Goal: Task Accomplishment & Management: Manage account settings

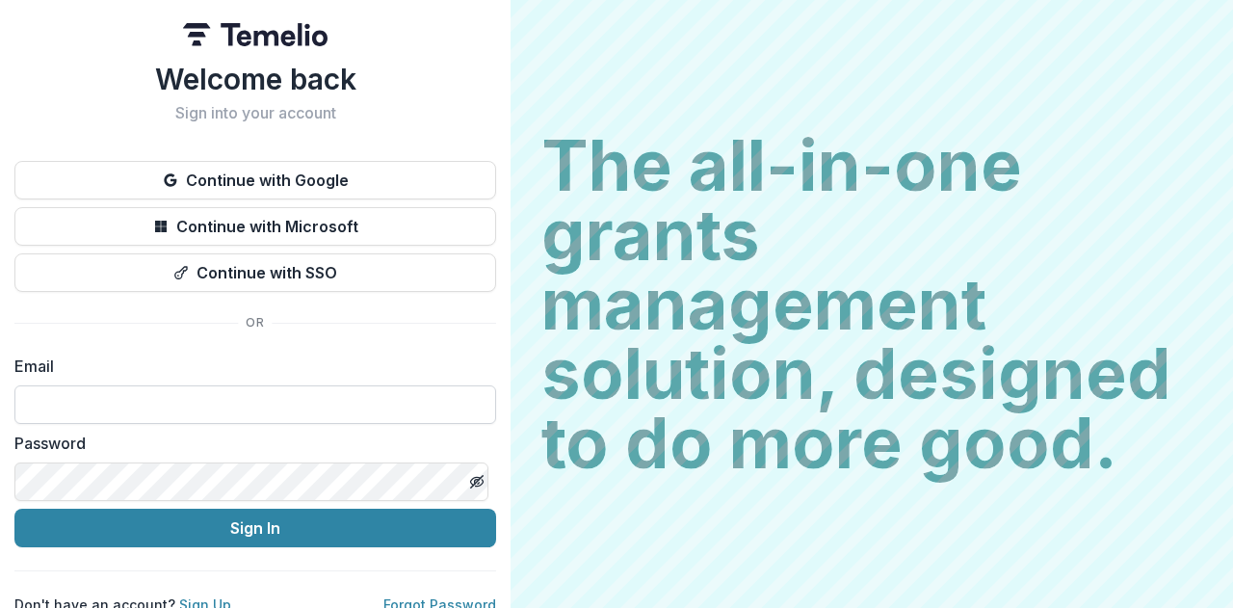
click at [76, 393] on input at bounding box center [255, 404] width 482 height 39
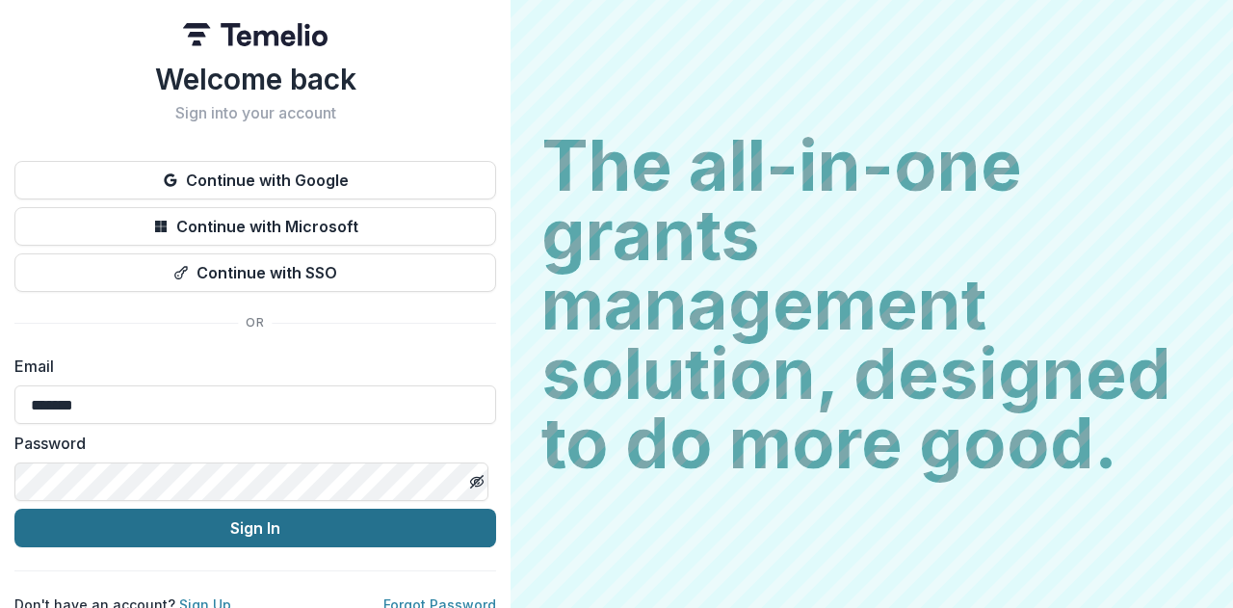
type input "**********"
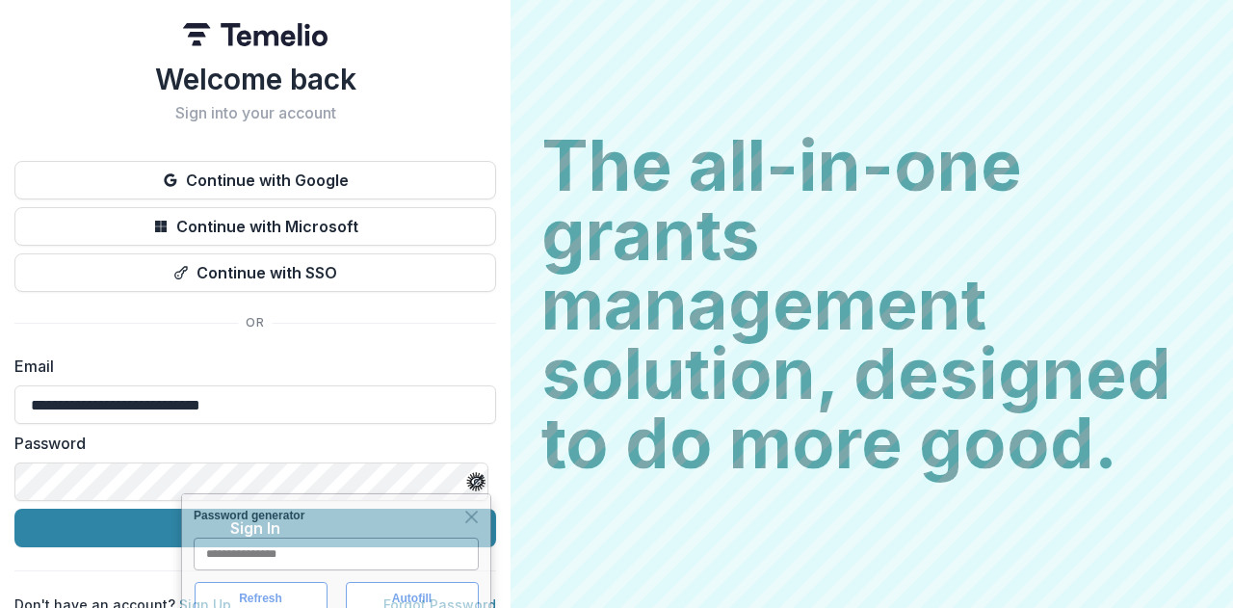
click at [476, 481] on img at bounding box center [475, 481] width 19 height 19
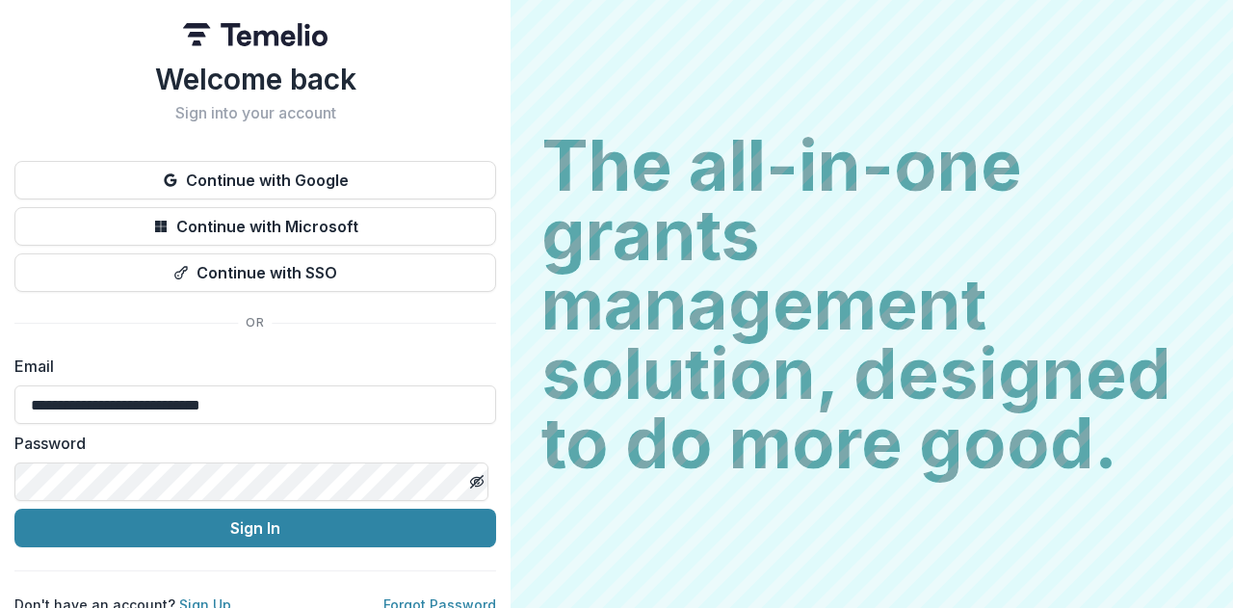
click at [475, 480] on icon "Toggle password visibility" at bounding box center [477, 482] width 4 height 4
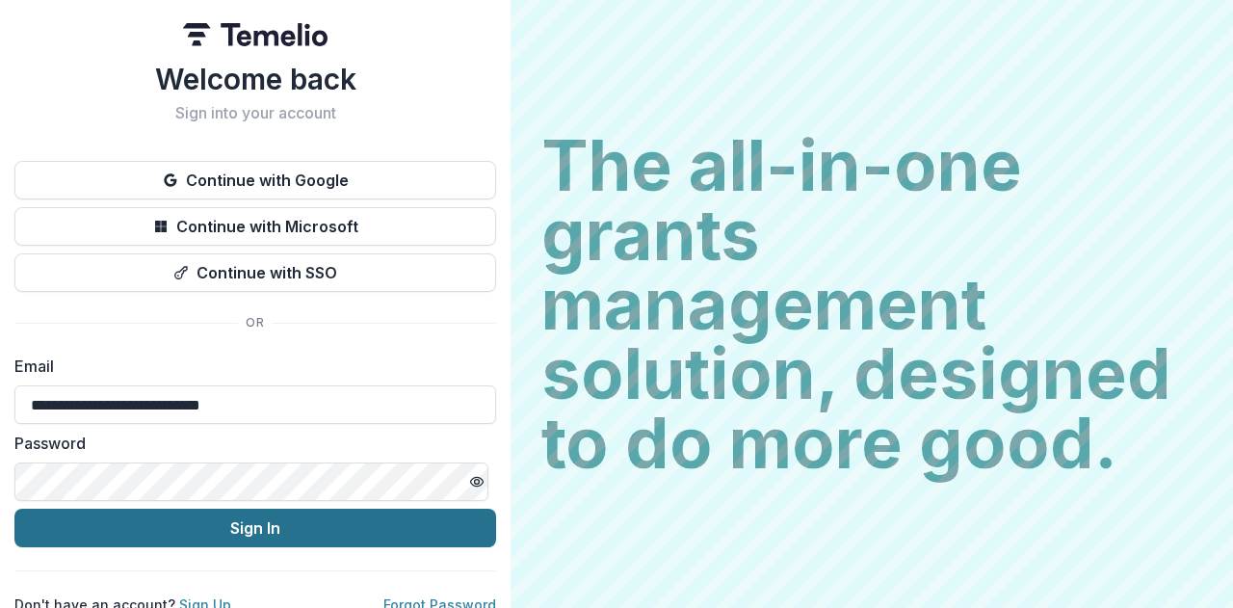
click at [251, 531] on button "Sign In" at bounding box center [255, 528] width 482 height 39
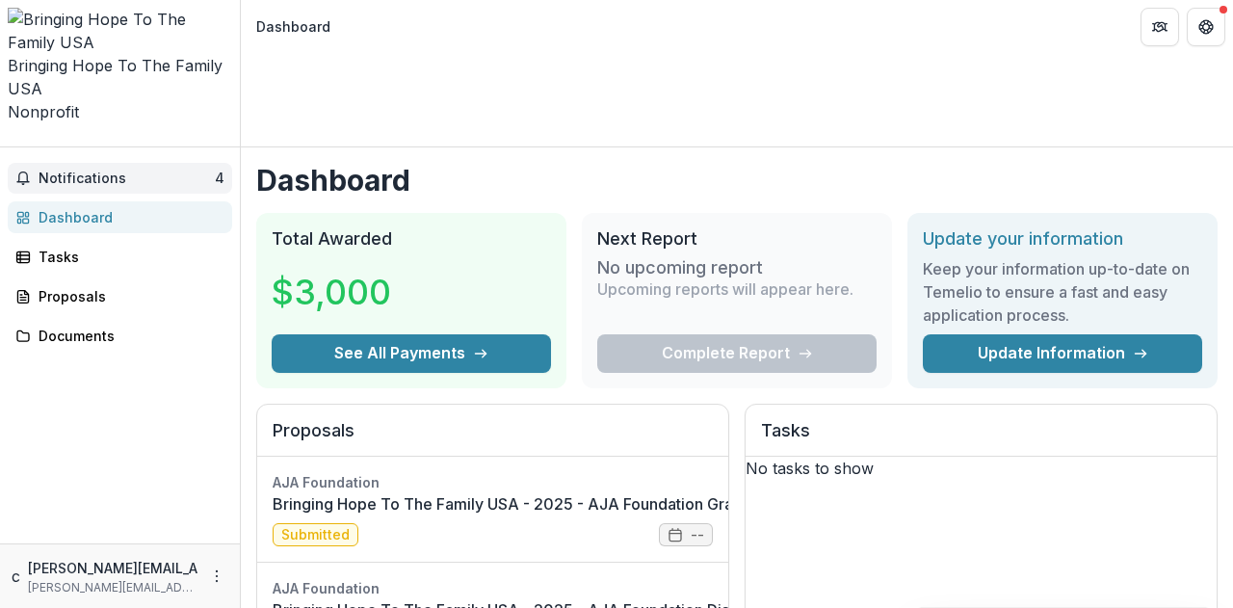
click at [215, 170] on span "4" at bounding box center [220, 178] width 10 height 16
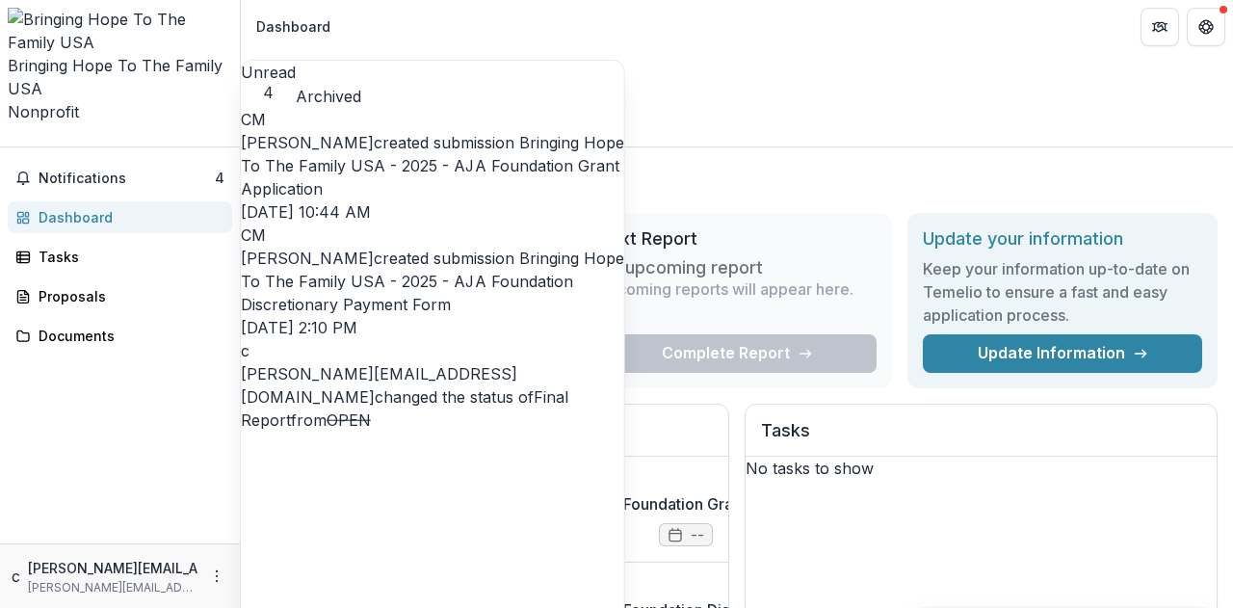
click at [0, 382] on div "Notifications 4 Unread 4 Archived CM [PERSON_NAME] created submission Bringing …" at bounding box center [120, 345] width 240 height 396
